Goal: Task Accomplishment & Management: Use online tool/utility

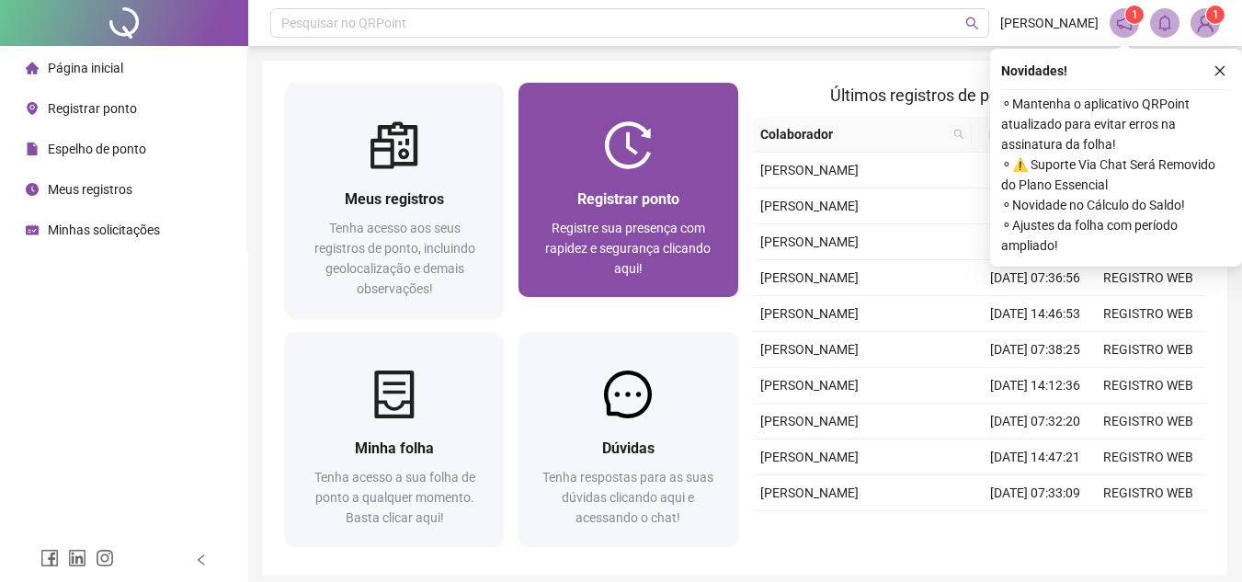
click at [619, 259] on span "Registre sua presença com rapidez e segurança clicando aqui!" at bounding box center [628, 248] width 166 height 55
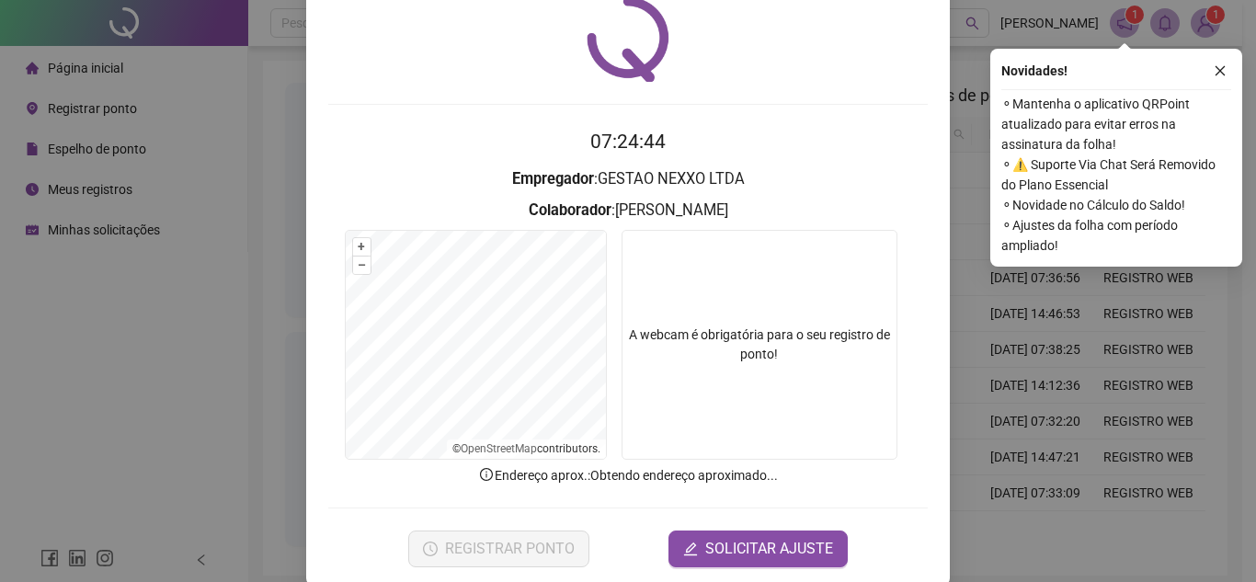
scroll to position [96, 0]
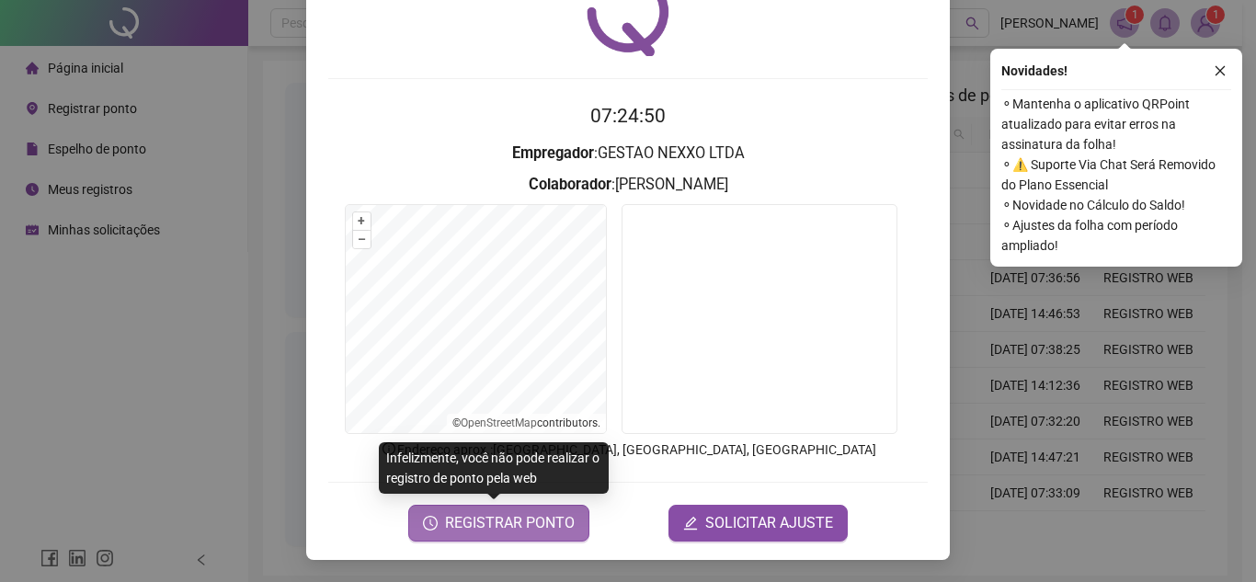
click at [489, 529] on span "REGISTRAR PONTO" at bounding box center [510, 523] width 130 height 22
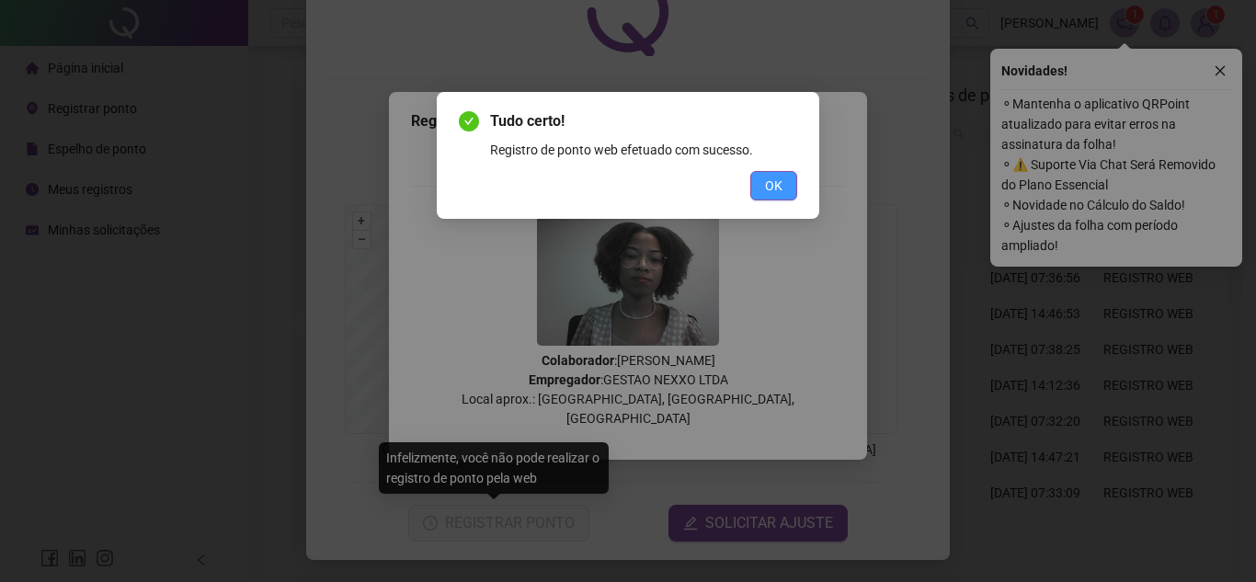
click at [771, 179] on span "OK" at bounding box center [773, 186] width 17 height 20
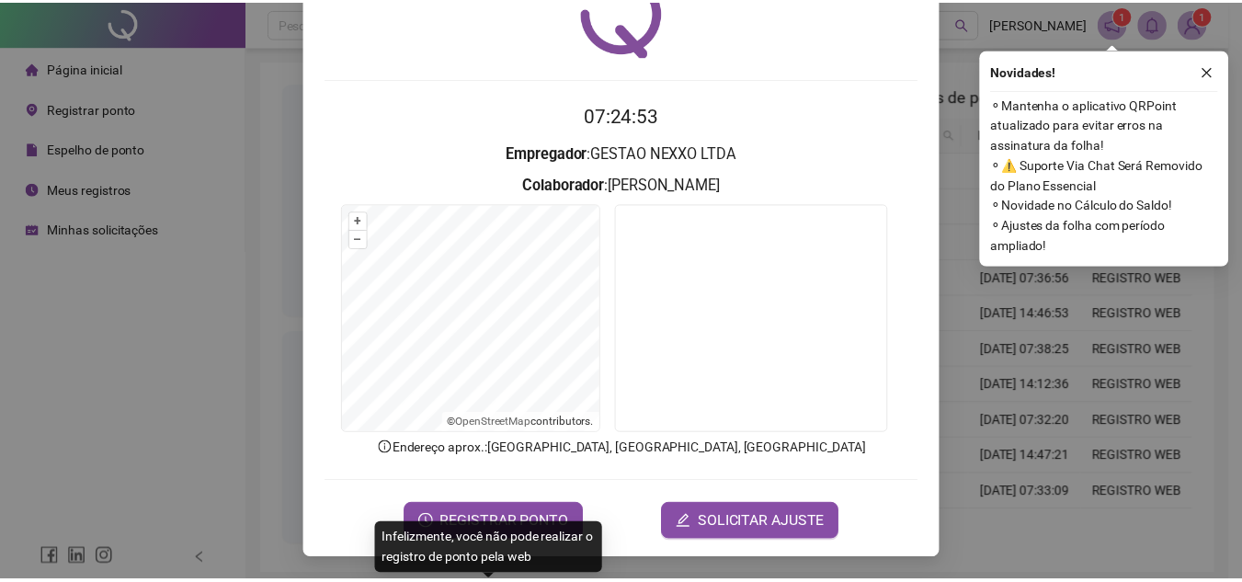
scroll to position [0, 0]
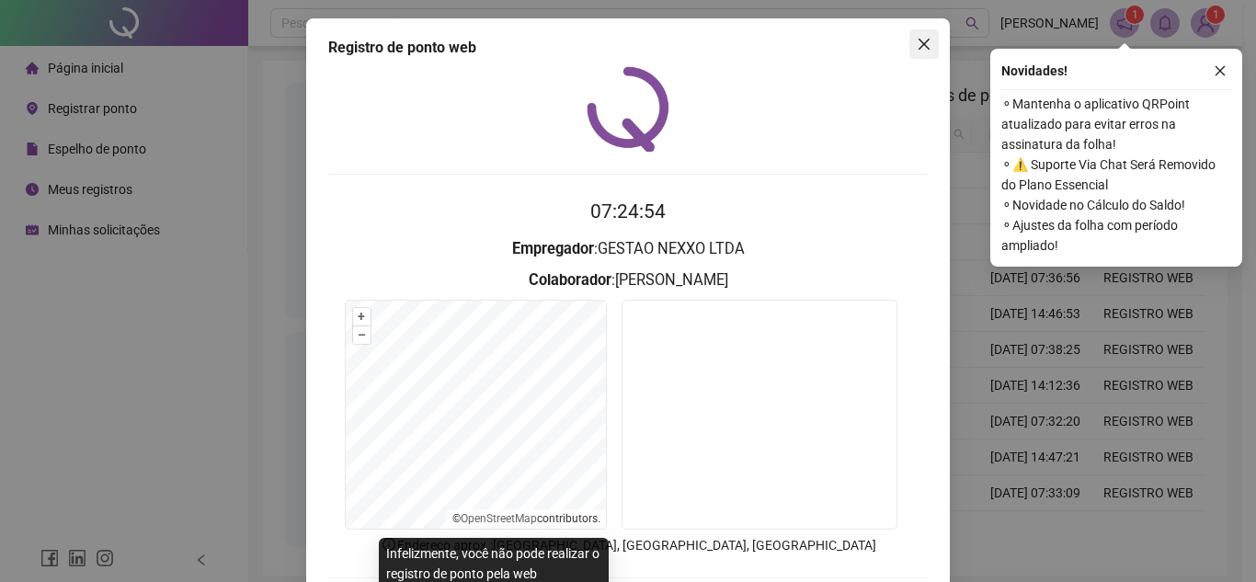
click at [923, 37] on icon "close" at bounding box center [924, 44] width 15 height 15
